Goal: Task Accomplishment & Management: Complete application form

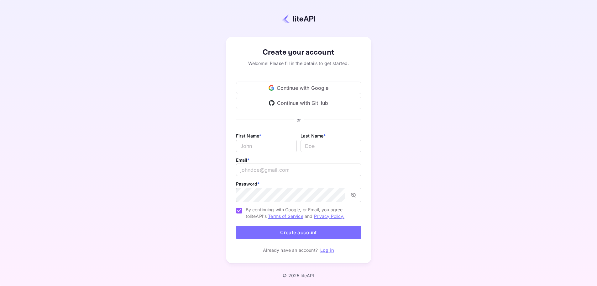
click at [302, 88] on div "Continue with Google" at bounding box center [298, 88] width 125 height 13
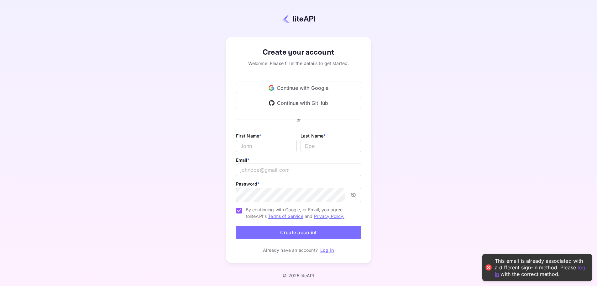
click at [311, 103] on div "Continue with GitHub" at bounding box center [298, 103] width 125 height 13
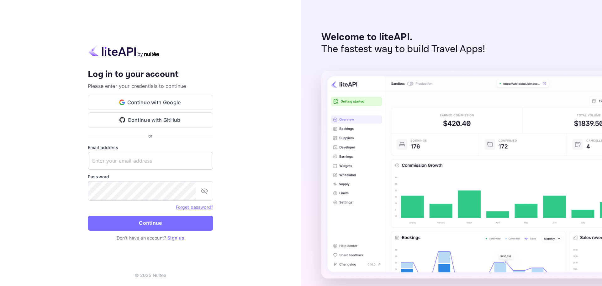
click at [121, 153] on input "text" at bounding box center [150, 161] width 125 height 18
click at [119, 158] on input "text" at bounding box center [150, 161] width 125 height 18
click at [117, 161] on input "text" at bounding box center [150, 161] width 125 height 18
